Goal: Navigation & Orientation: Find specific page/section

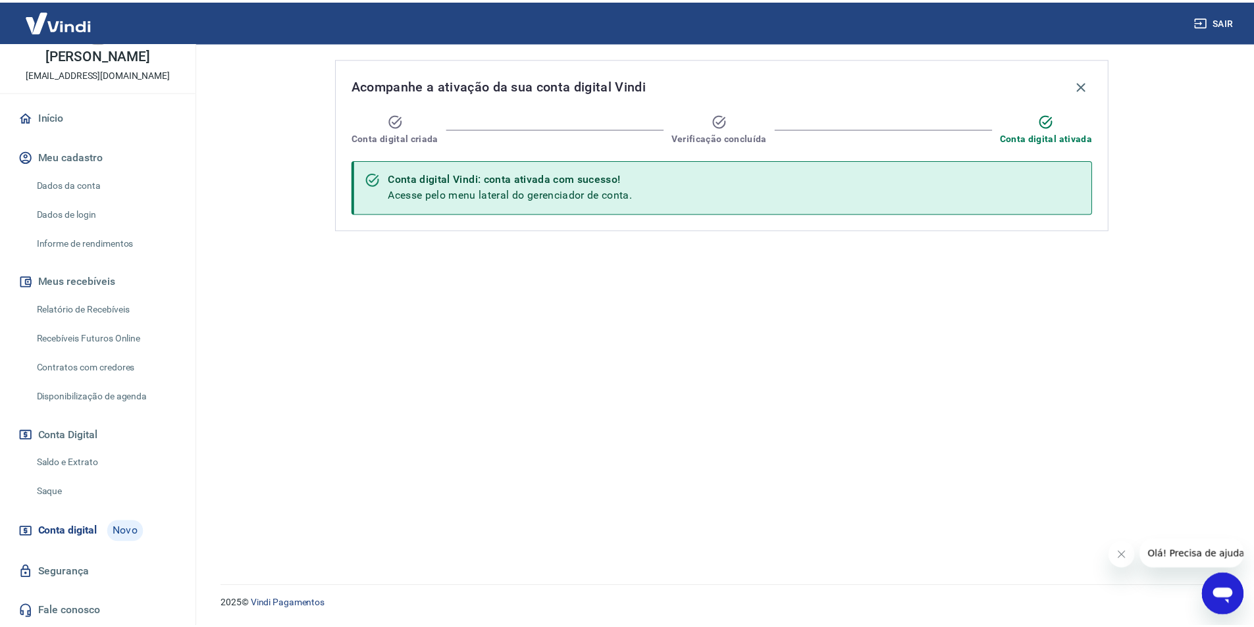
scroll to position [76, 0]
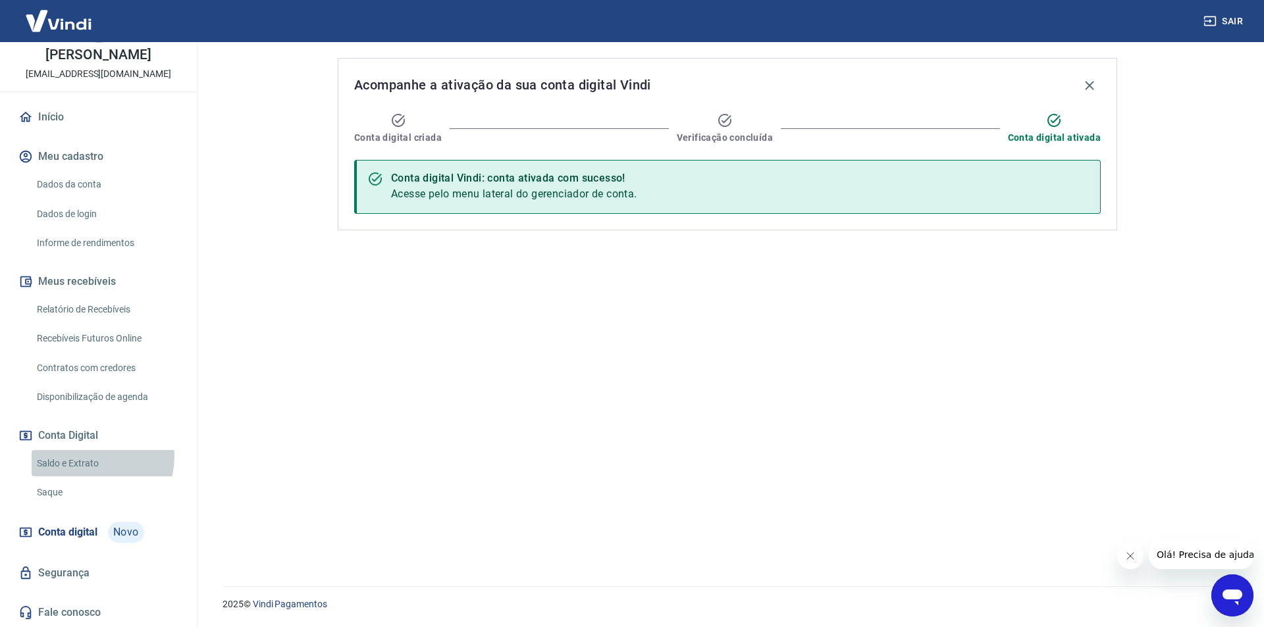
click at [86, 456] on link "Saldo e Extrato" at bounding box center [106, 463] width 149 height 27
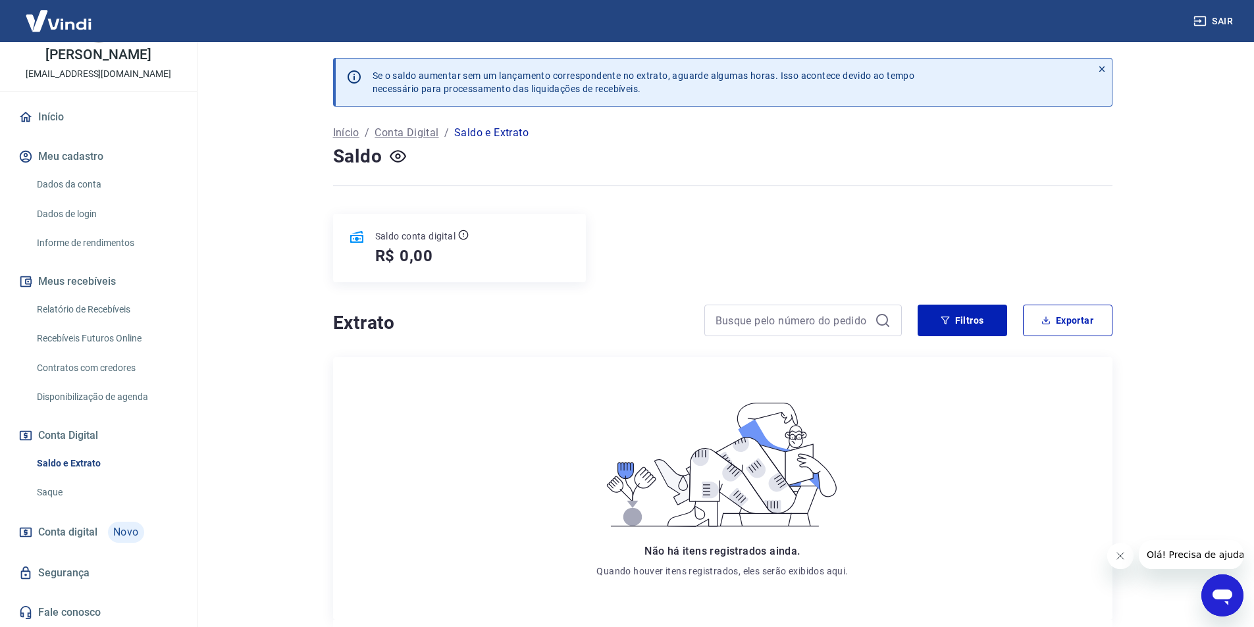
click at [85, 532] on span "Conta digital" at bounding box center [67, 532] width 59 height 18
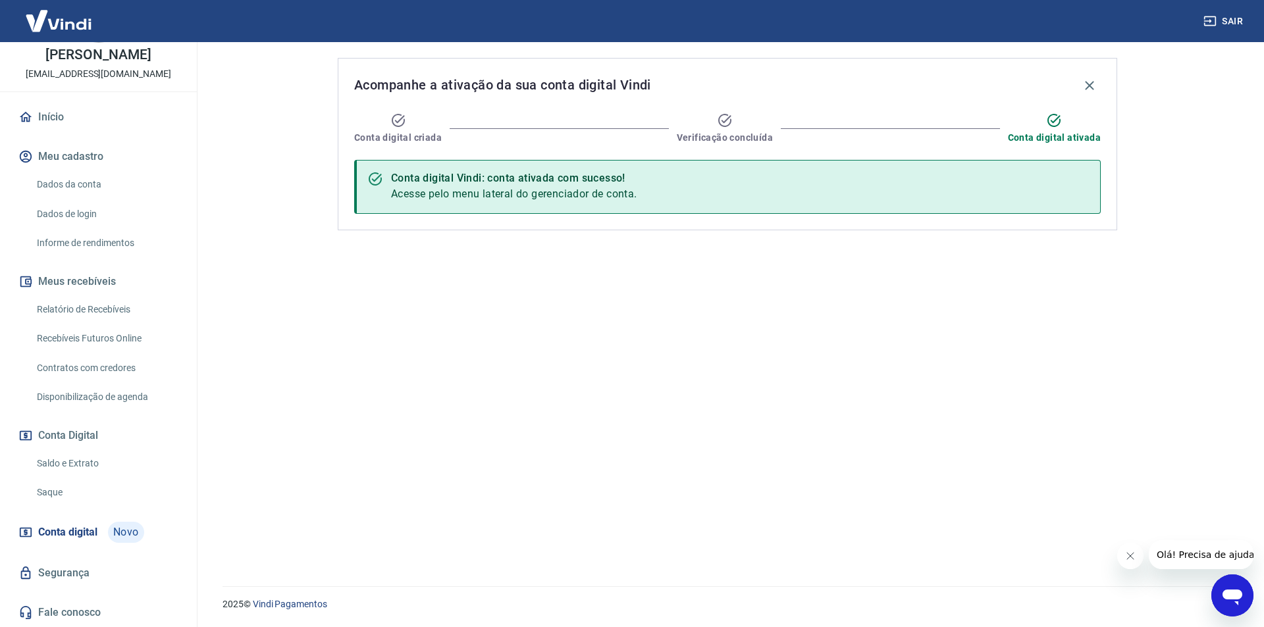
click at [76, 485] on link "Saque" at bounding box center [106, 492] width 149 height 27
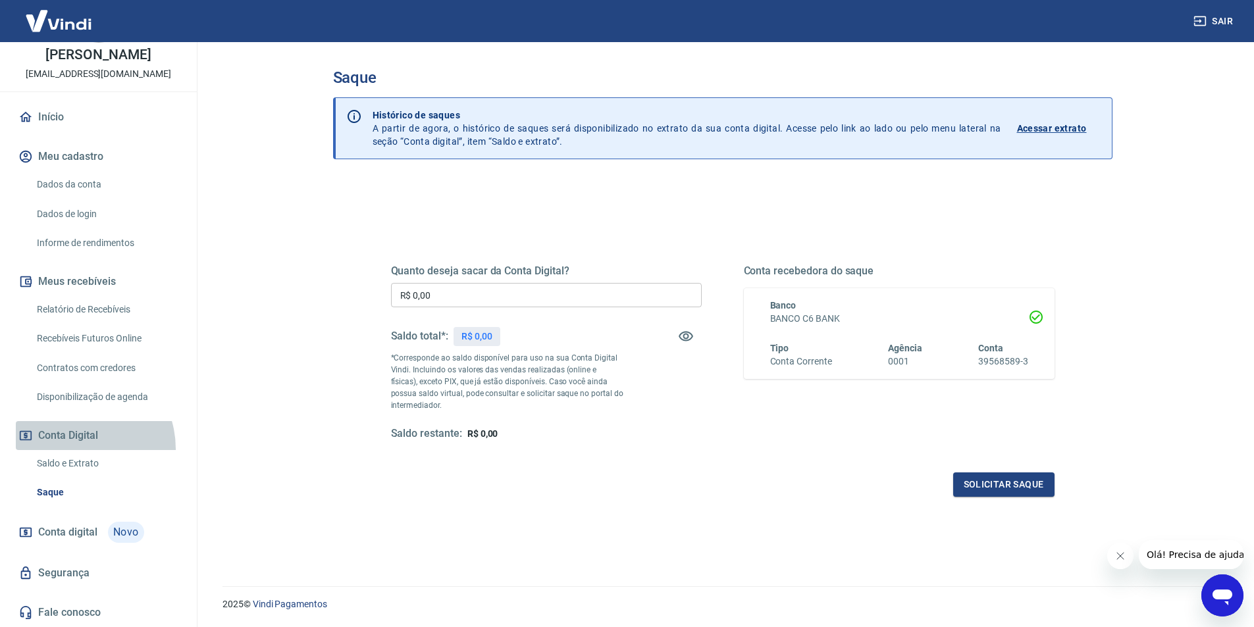
click at [76, 449] on button "Conta Digital" at bounding box center [98, 435] width 165 height 29
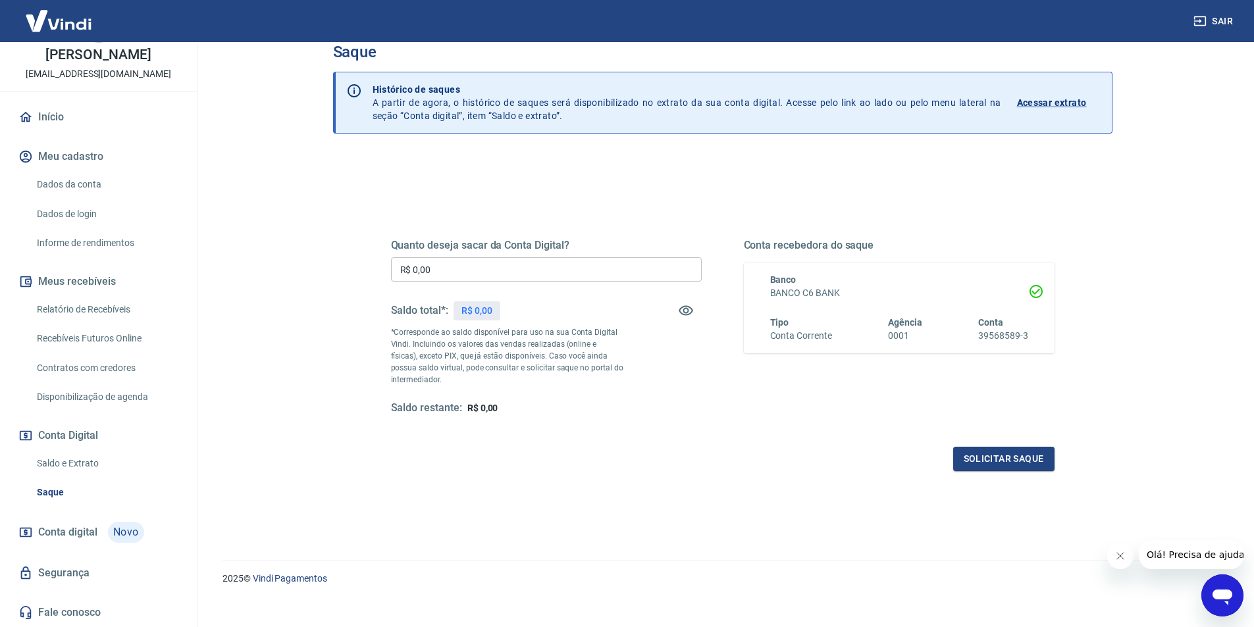
scroll to position [40, 0]
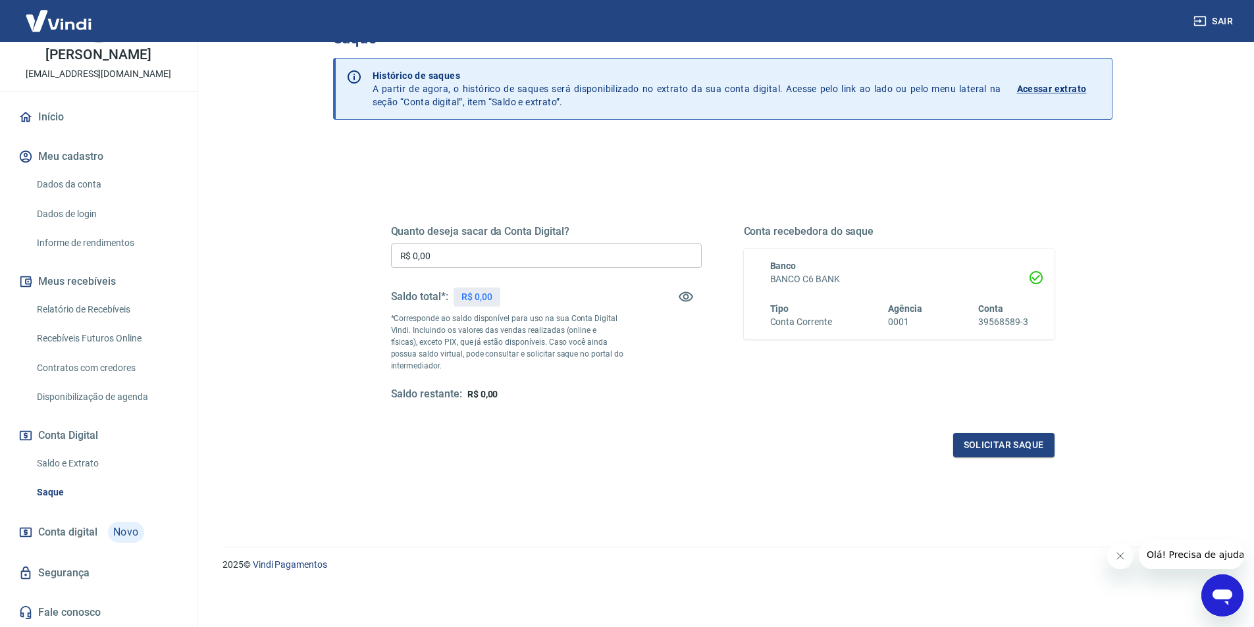
click at [81, 311] on link "Relatório de Recebíveis" at bounding box center [106, 309] width 149 height 27
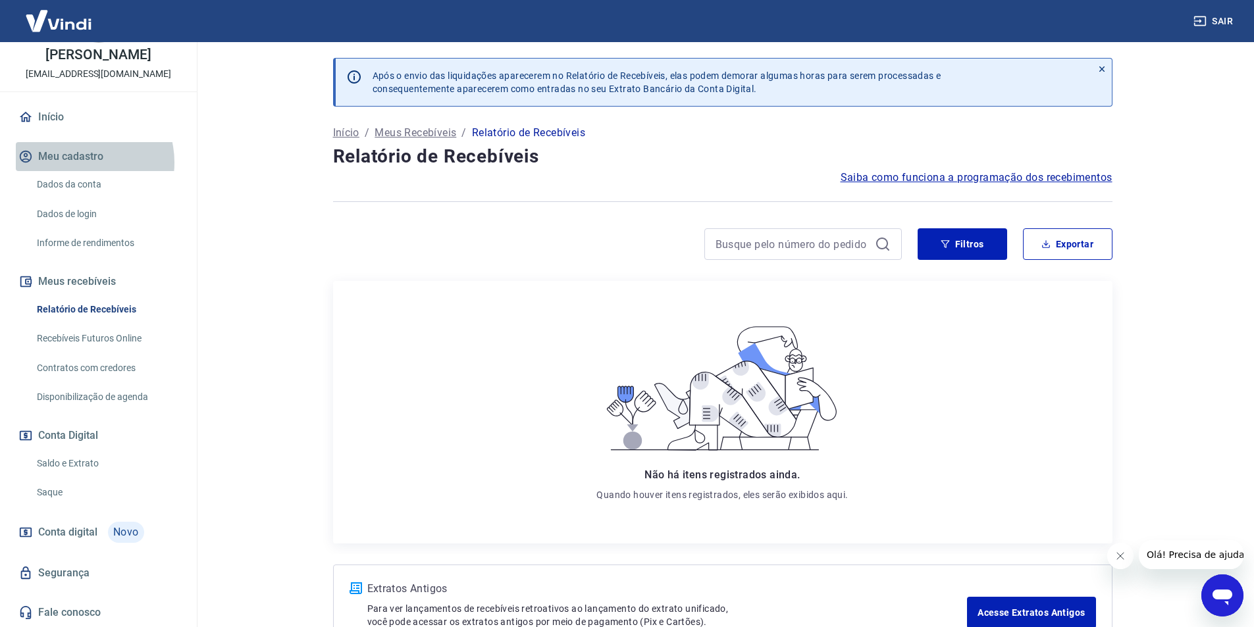
click at [78, 163] on button "Meu cadastro" at bounding box center [98, 156] width 165 height 29
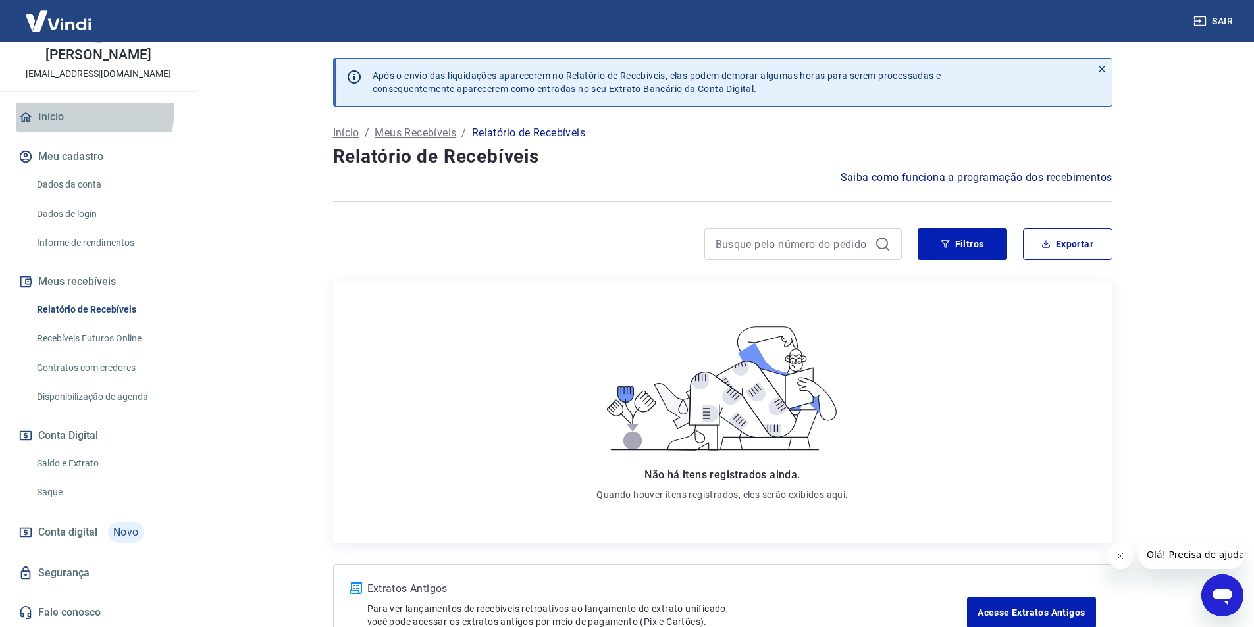
click at [70, 109] on link "Início" at bounding box center [98, 117] width 165 height 29
